Goal: Navigation & Orientation: Understand site structure

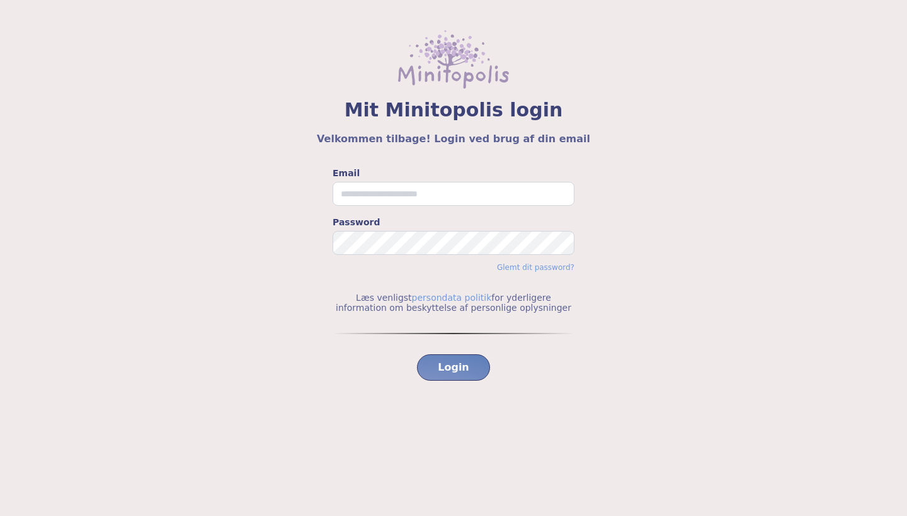
click at [430, 77] on img at bounding box center [453, 59] width 111 height 59
click at [444, 99] on span "Mit Minitopolis login" at bounding box center [453, 110] width 846 height 23
click at [444, 127] on div "Mit Minitopolis login Velkommen tilbage! Login ved brug af din email" at bounding box center [453, 128] width 846 height 38
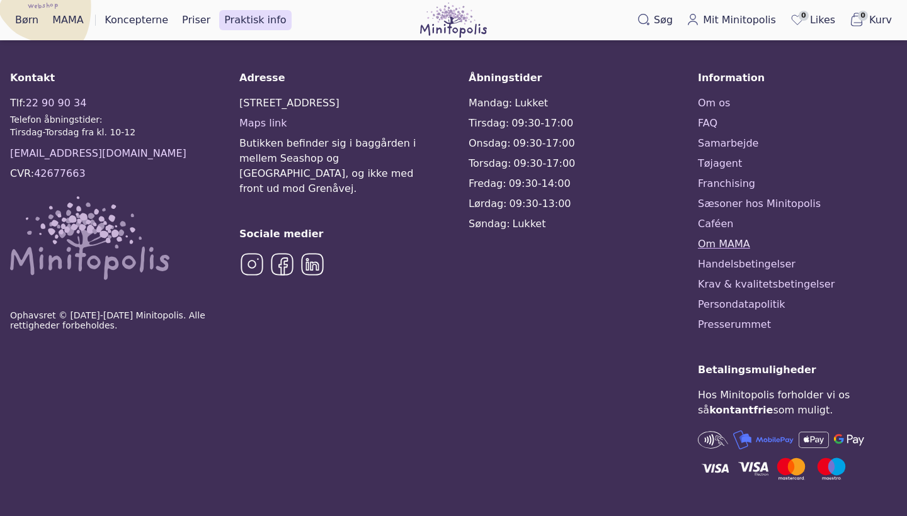
click at [735, 244] on link "Om MAMA" at bounding box center [797, 244] width 199 height 15
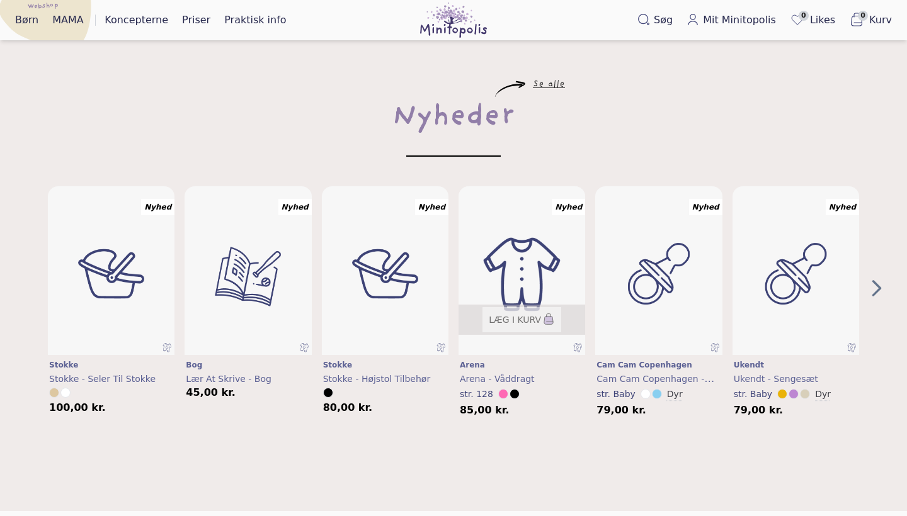
scroll to position [536, 0]
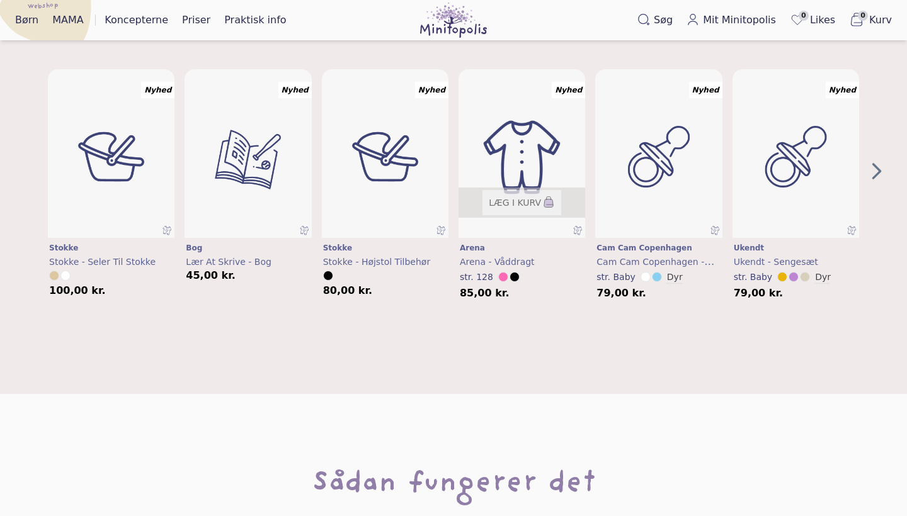
click at [528, 172] on img "3" at bounding box center [522, 157] width 152 height 203
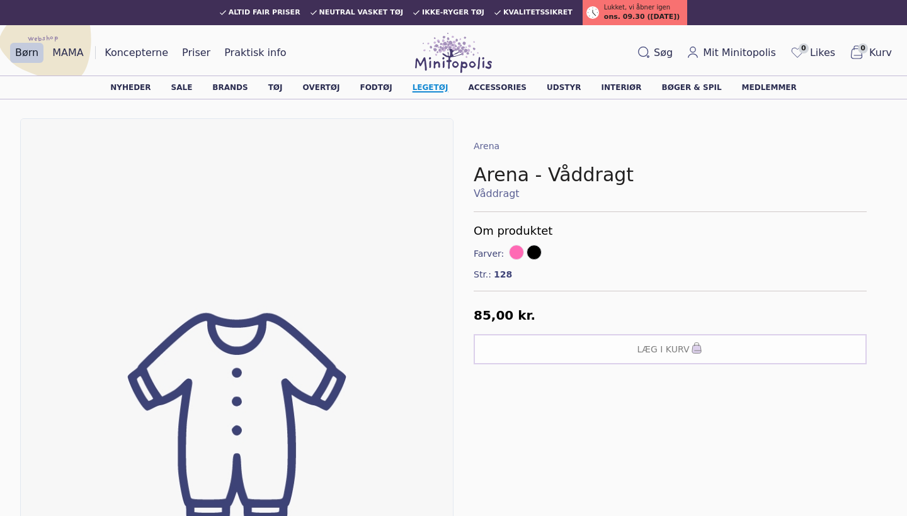
click at [444, 91] on link "Legetøj" at bounding box center [430, 88] width 36 height 8
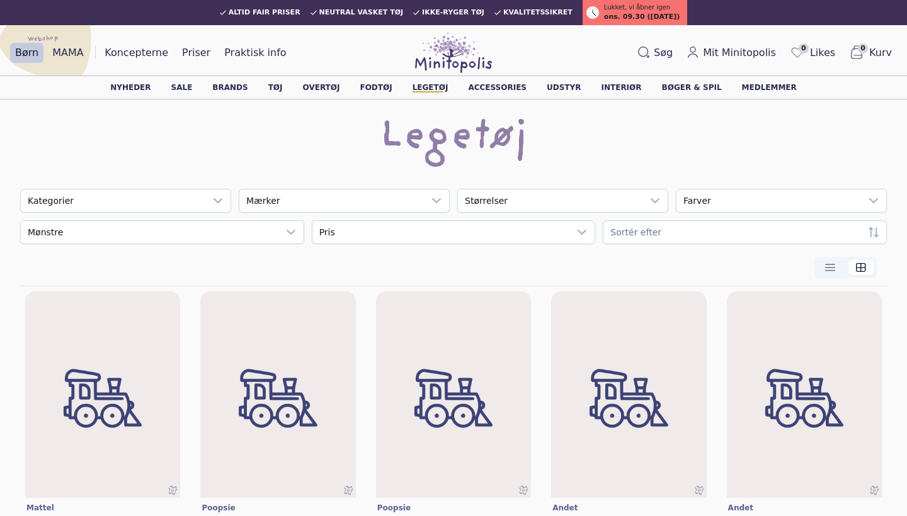
click at [444, 291] on img at bounding box center [453, 398] width 155 height 214
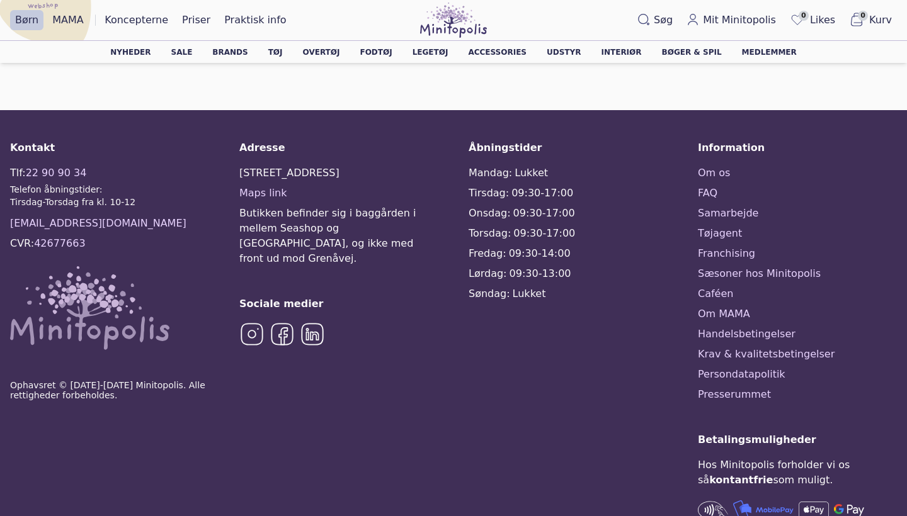
scroll to position [1057, 0]
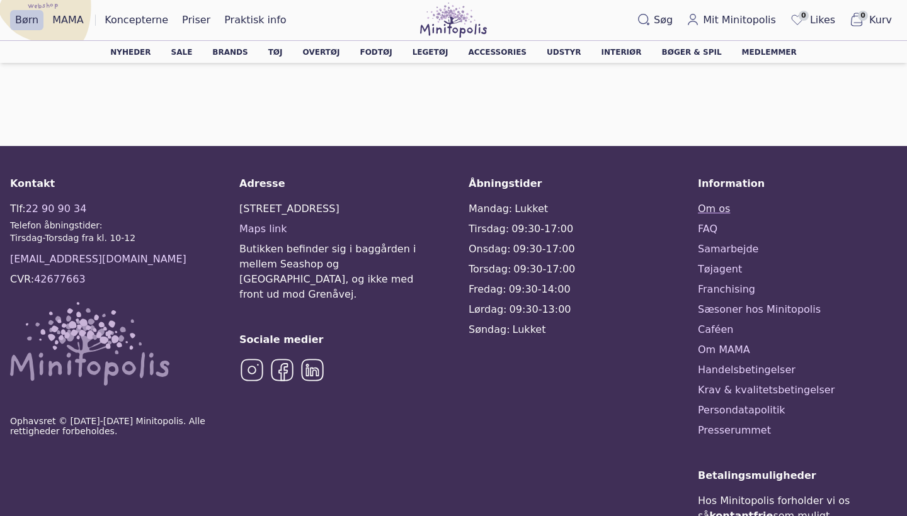
click at [718, 212] on link "Om os" at bounding box center [797, 208] width 199 height 15
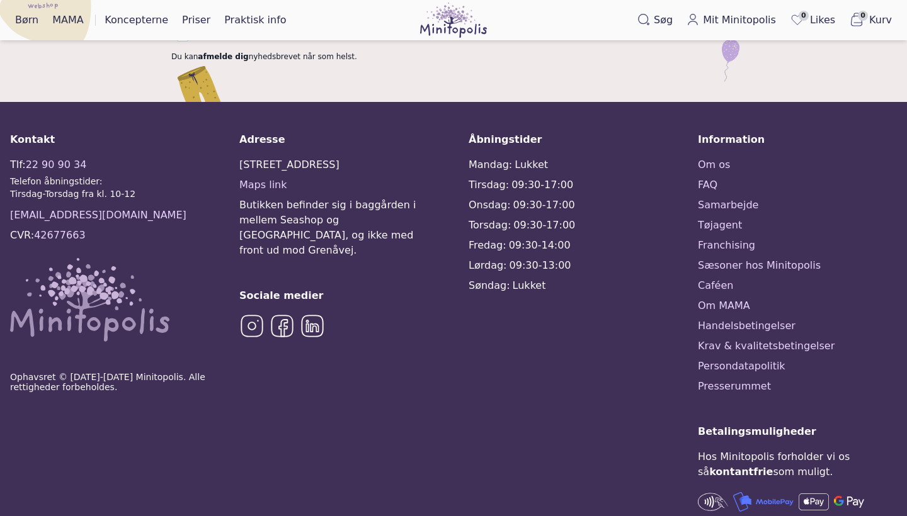
scroll to position [2638, 0]
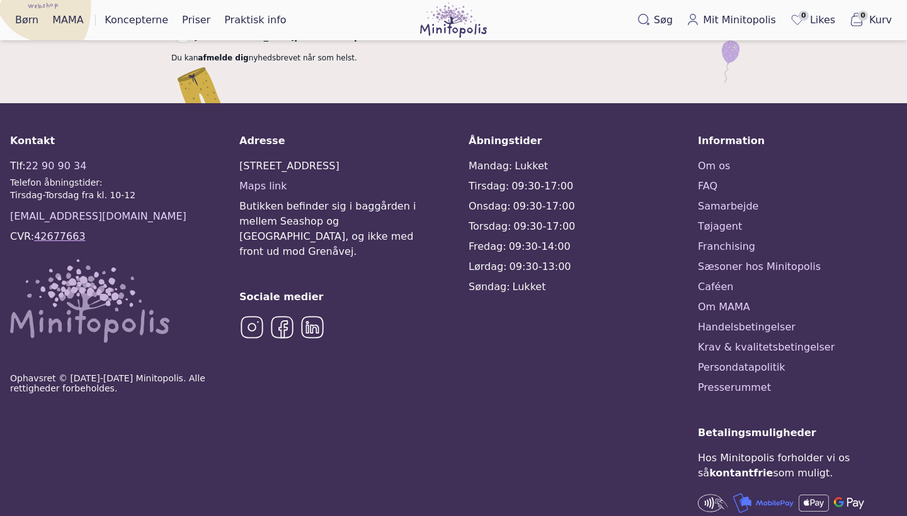
drag, startPoint x: 87, startPoint y: 178, endPoint x: 35, endPoint y: 178, distance: 51.6
click at [35, 178] on div "Tlf: 22 90 90 34 Telefon åbningstider: Tirsdag-Torsdag fra kl. 10-12 kontakt@mi…" at bounding box center [109, 251] width 199 height 184
copy div "42677663"
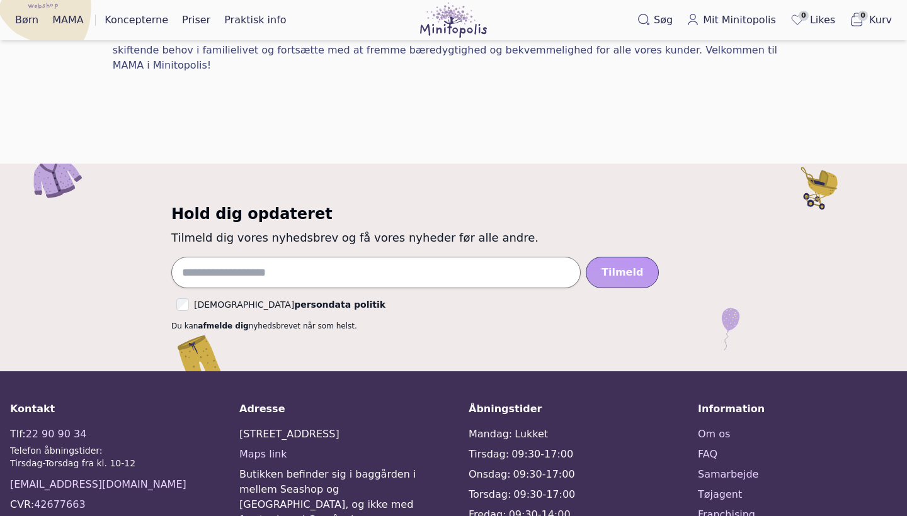
scroll to position [934, 0]
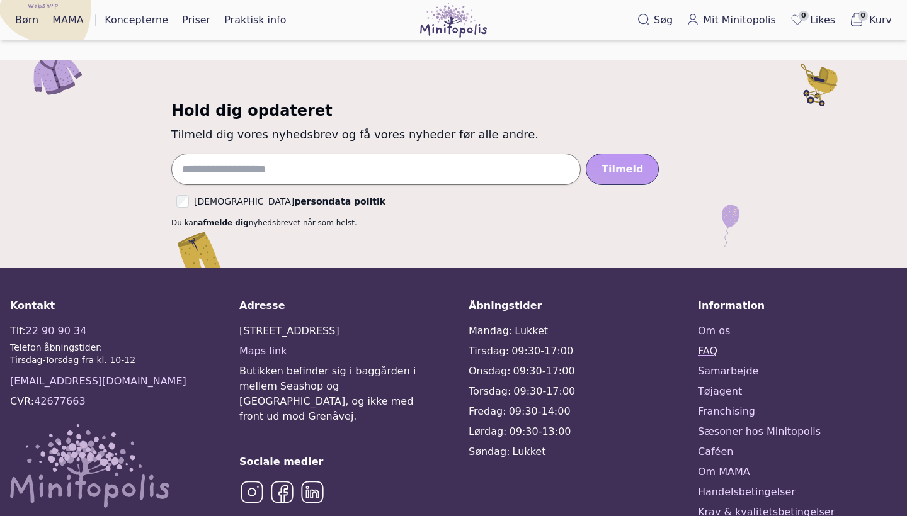
click at [721, 344] on link "FAQ" at bounding box center [797, 351] width 199 height 15
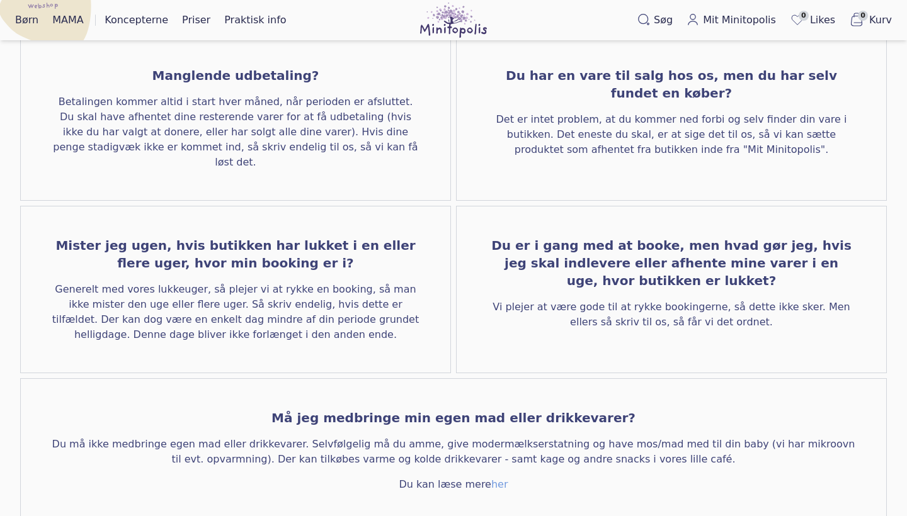
scroll to position [672, 0]
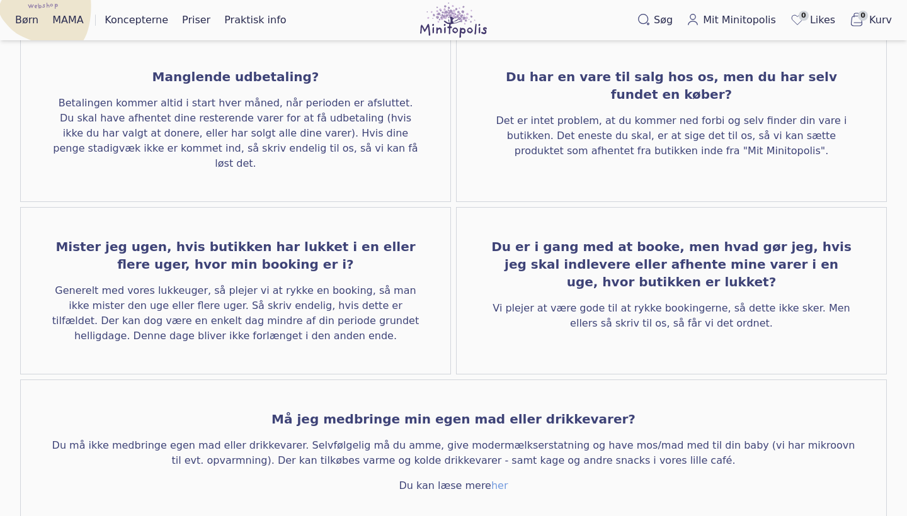
click at [690, 301] on span "Vi plejer at være gode til at rykke bookingerne, så dette ikke sker. Men ellers…" at bounding box center [671, 316] width 369 height 30
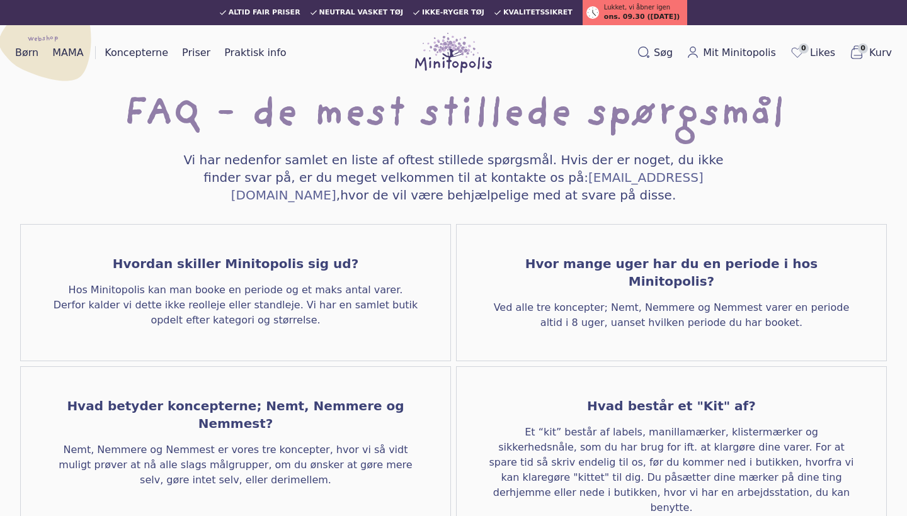
scroll to position [0, 0]
click at [180, 59] on link "Priser" at bounding box center [196, 53] width 38 height 20
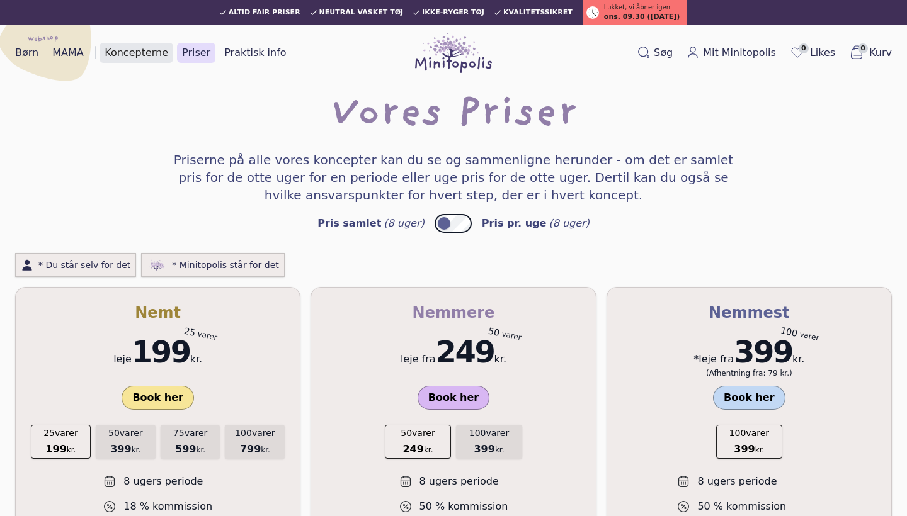
click at [133, 52] on link "Koncepterne" at bounding box center [136, 53] width 74 height 20
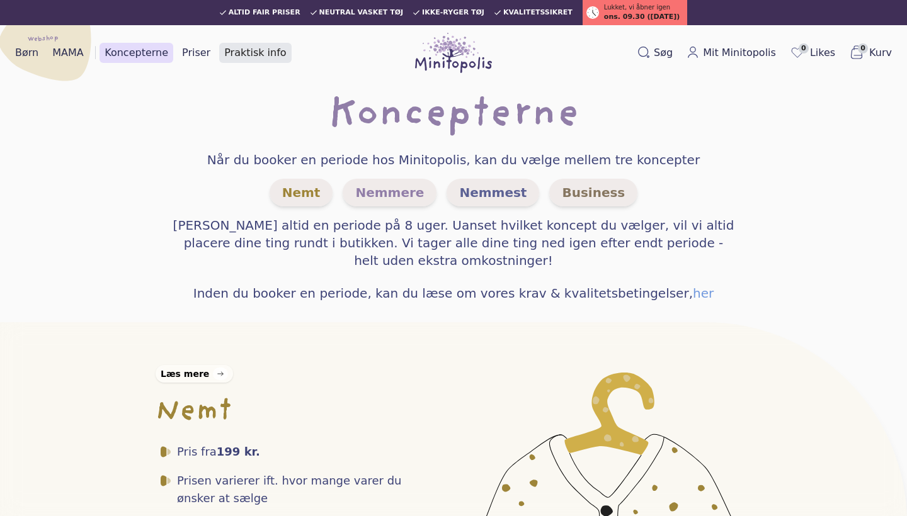
click at [245, 45] on link "Praktisk info" at bounding box center [255, 53] width 72 height 20
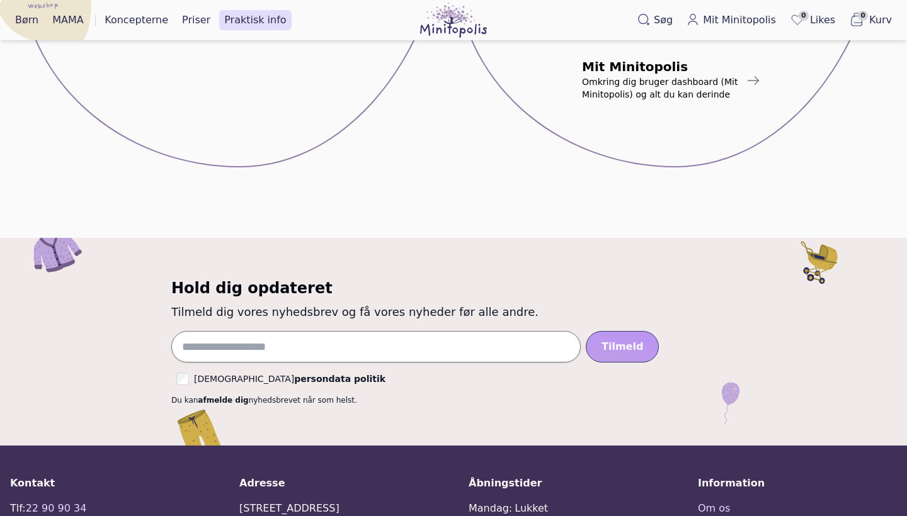
scroll to position [718, 0]
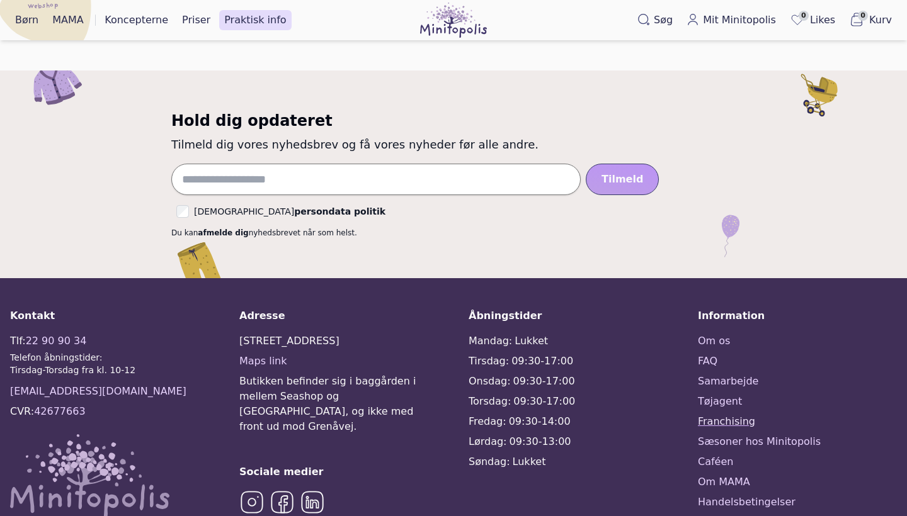
click at [734, 419] on link "Franchising" at bounding box center [797, 421] width 199 height 15
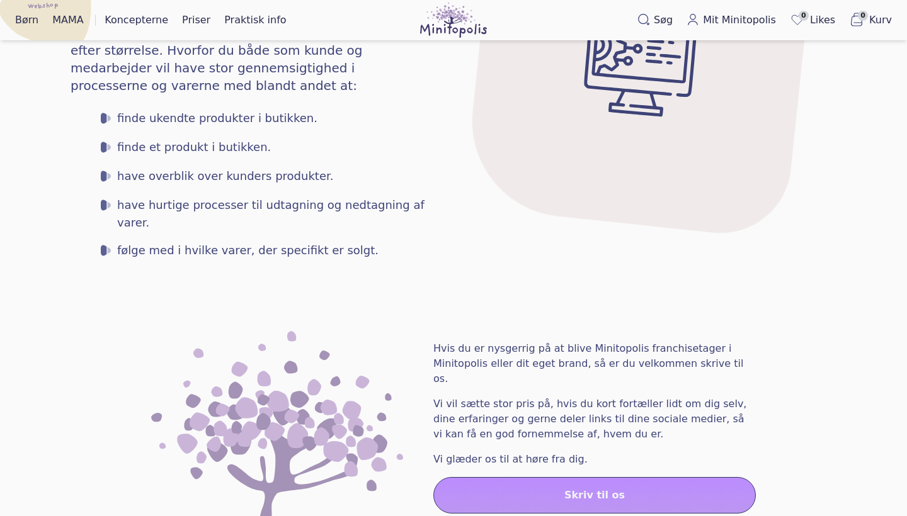
scroll to position [1226, 0]
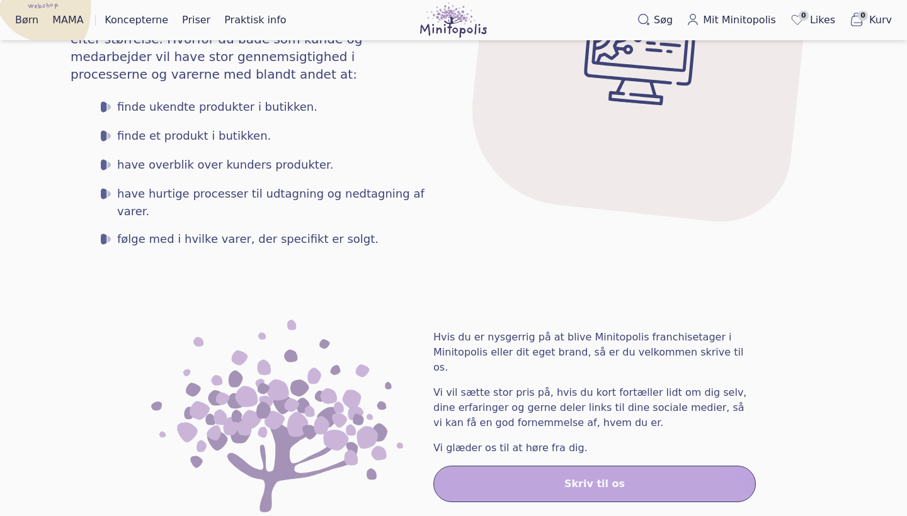
click at [770, 370] on div "Hvis du er nysgerrig på at blive Minitopolis franchisetager i Minitopolis eller…" at bounding box center [453, 416] width 866 height 193
click at [796, 354] on div "Hvis du er nysgerrig på at blive Minitopolis franchisetager i Minitopolis eller…" at bounding box center [453, 416] width 866 height 193
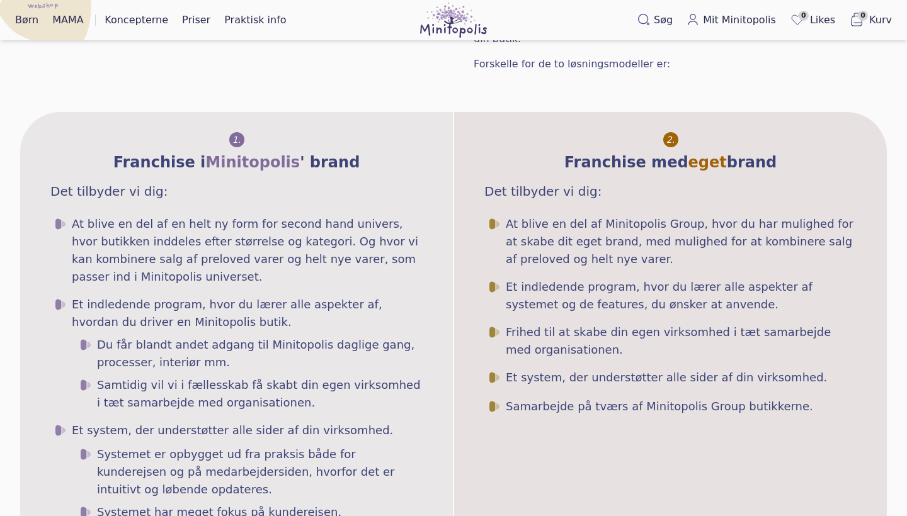
scroll to position [254, 0]
